Goal: Task Accomplishment & Management: Complete application form

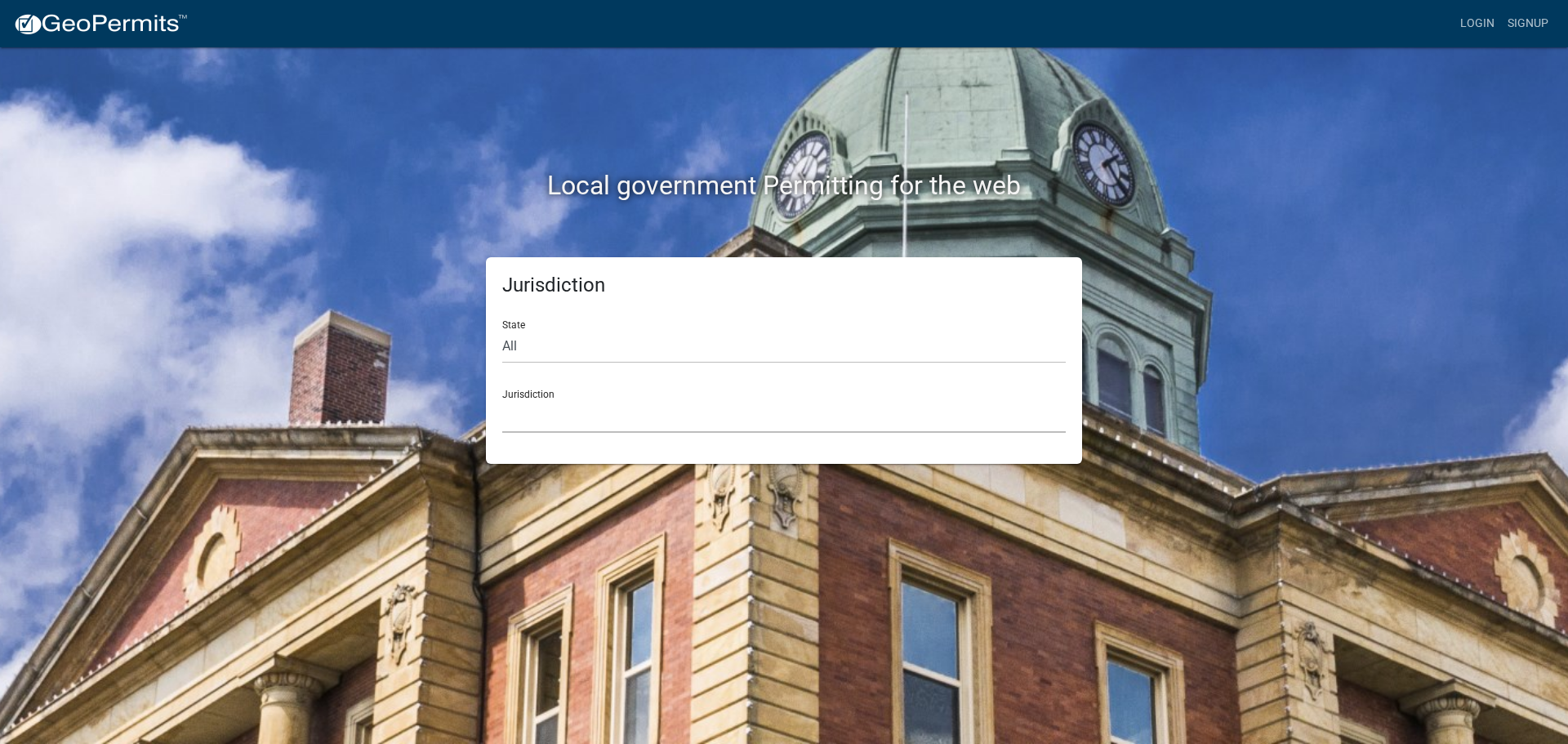
click at [555, 411] on select "Custer County, Colorado Carroll County, Georgia Cook County, Georgia Crawford C…" at bounding box center [784, 416] width 564 height 34
click at [570, 416] on select "Custer County, Colorado Carroll County, Georgia Cook County, Georgia Crawford C…" at bounding box center [784, 416] width 564 height 34
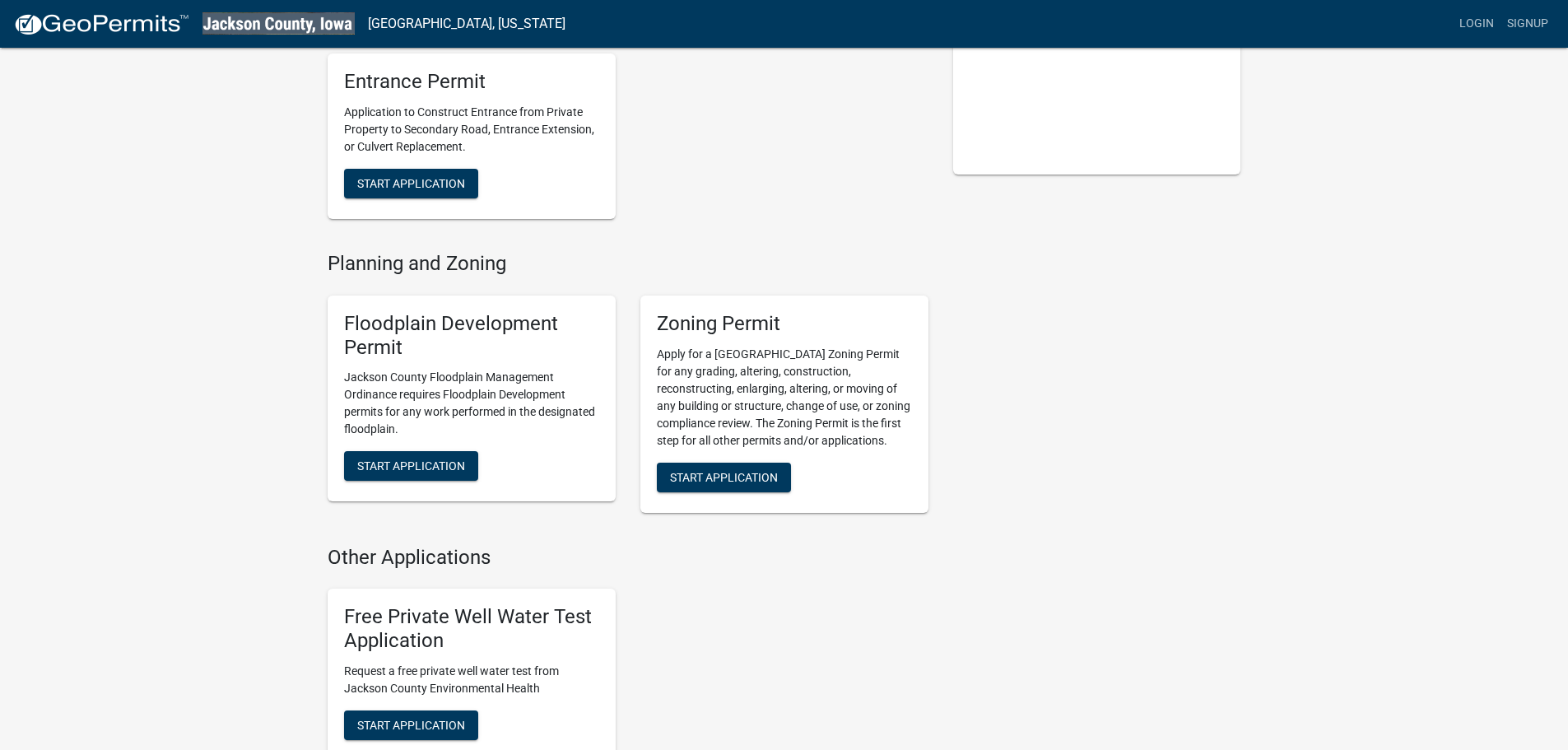
scroll to position [714, 0]
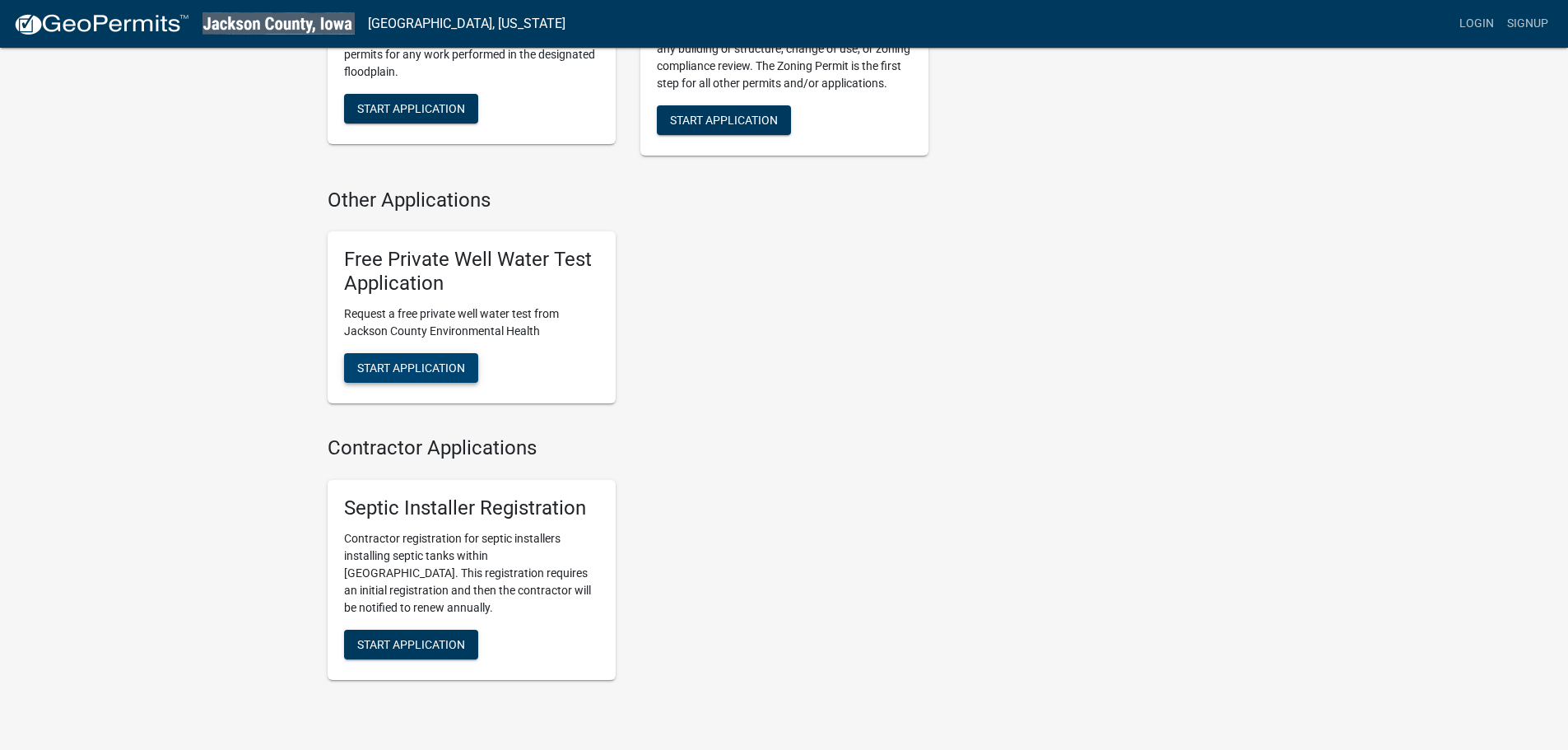
click at [452, 369] on span "Start Application" at bounding box center [411, 367] width 108 height 13
